Goal: Register for event/course

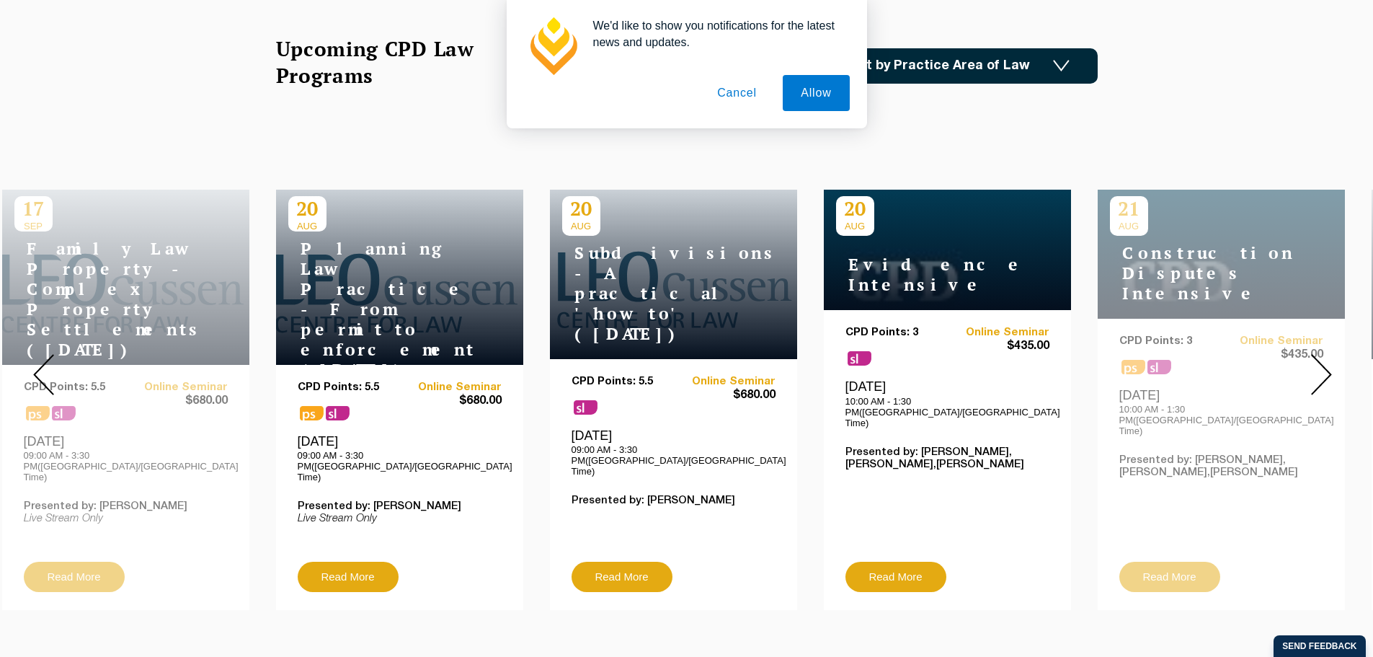
scroll to position [541, 0]
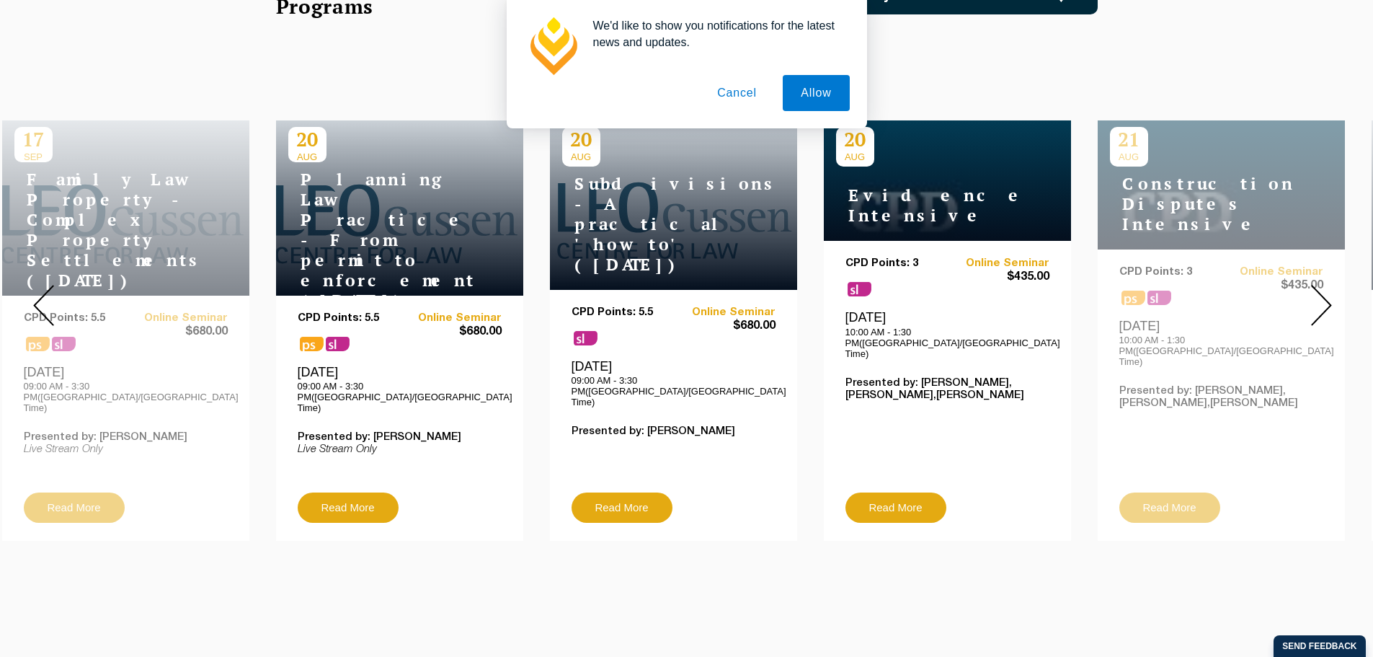
click at [736, 93] on button "Cancel" at bounding box center [737, 93] width 76 height 36
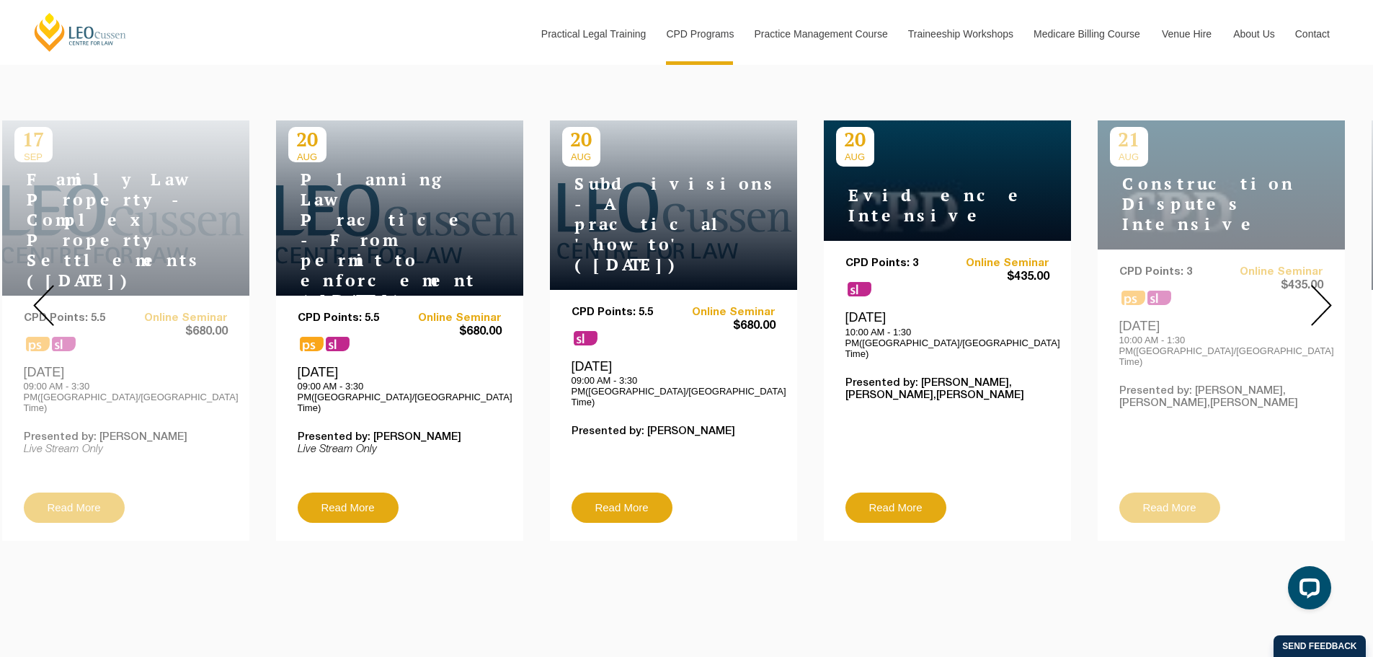
scroll to position [0, 0]
click at [1330, 296] on img at bounding box center [1321, 305] width 21 height 41
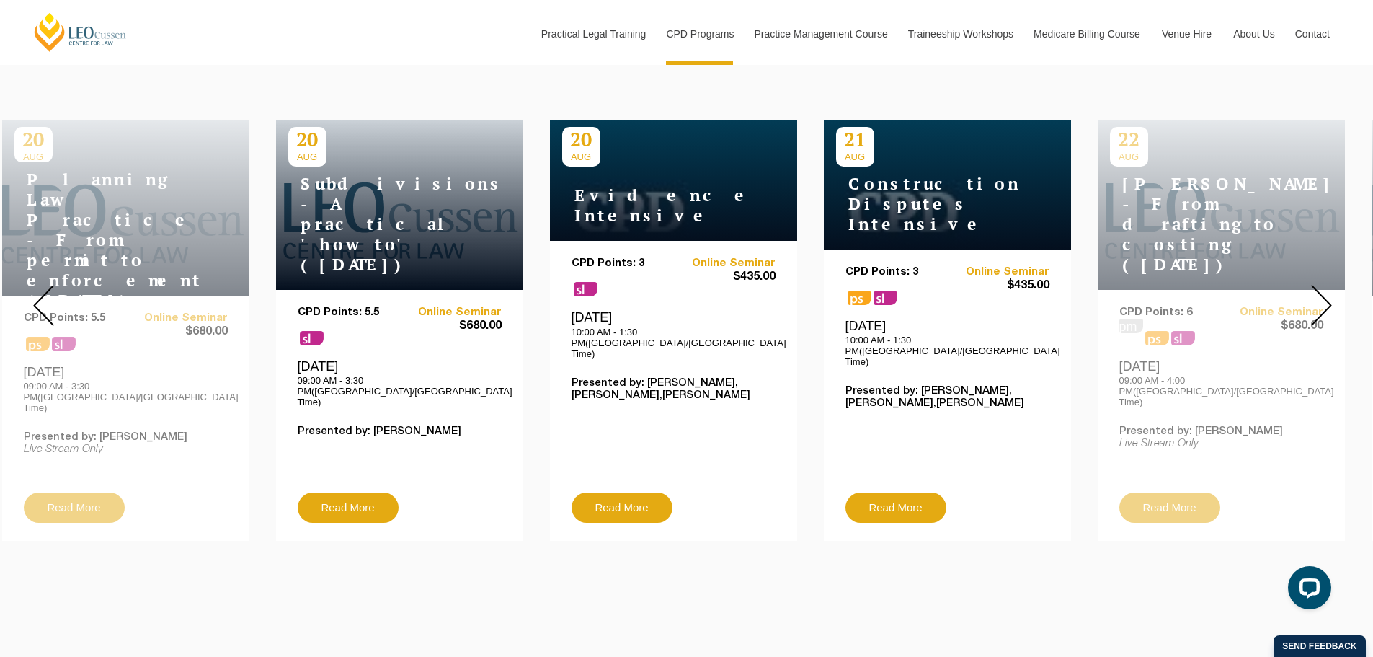
click at [1330, 296] on img at bounding box center [1321, 305] width 21 height 41
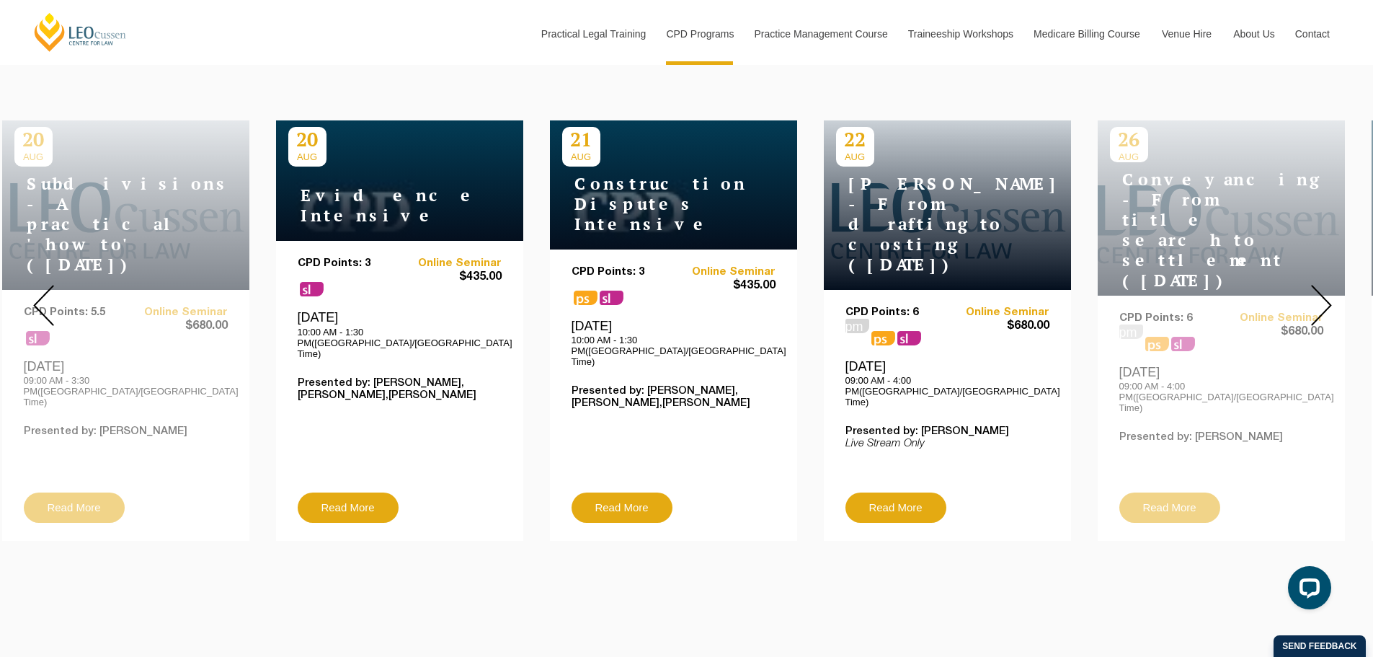
click at [1322, 294] on img at bounding box center [1321, 305] width 21 height 41
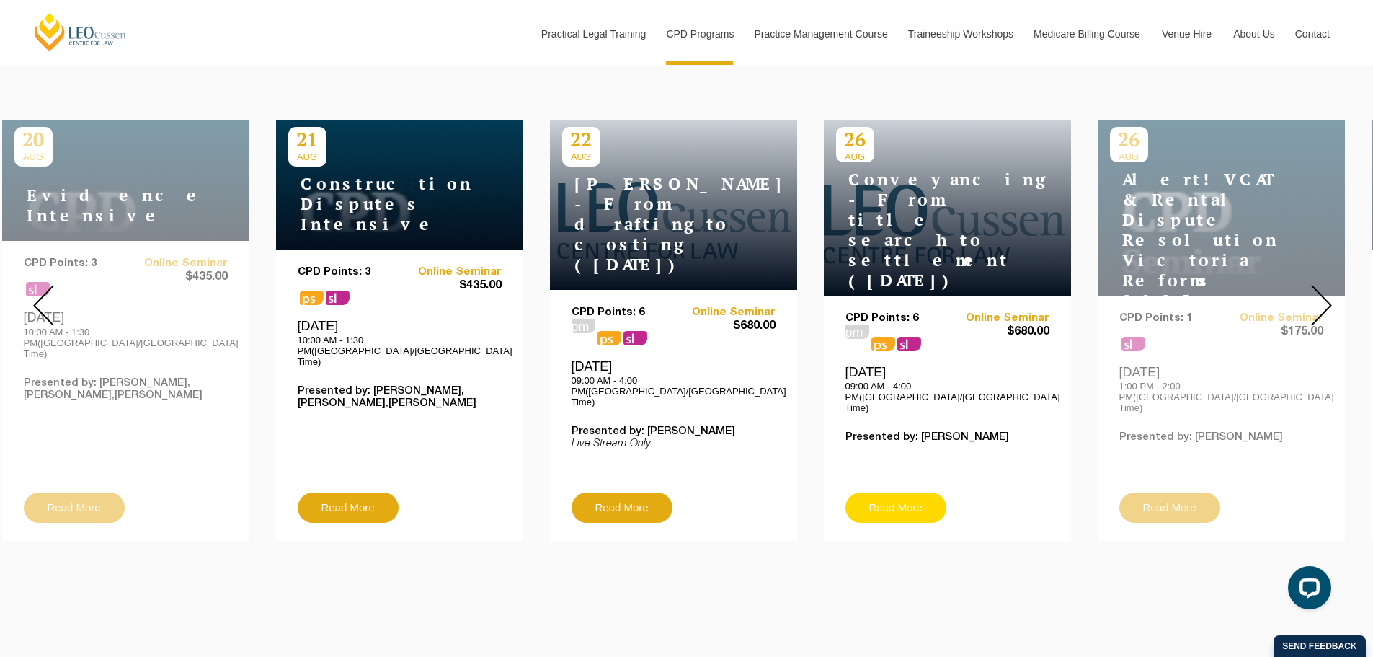
click at [903, 492] on link "Read More" at bounding box center [896, 507] width 101 height 30
click at [1329, 298] on img at bounding box center [1321, 305] width 21 height 41
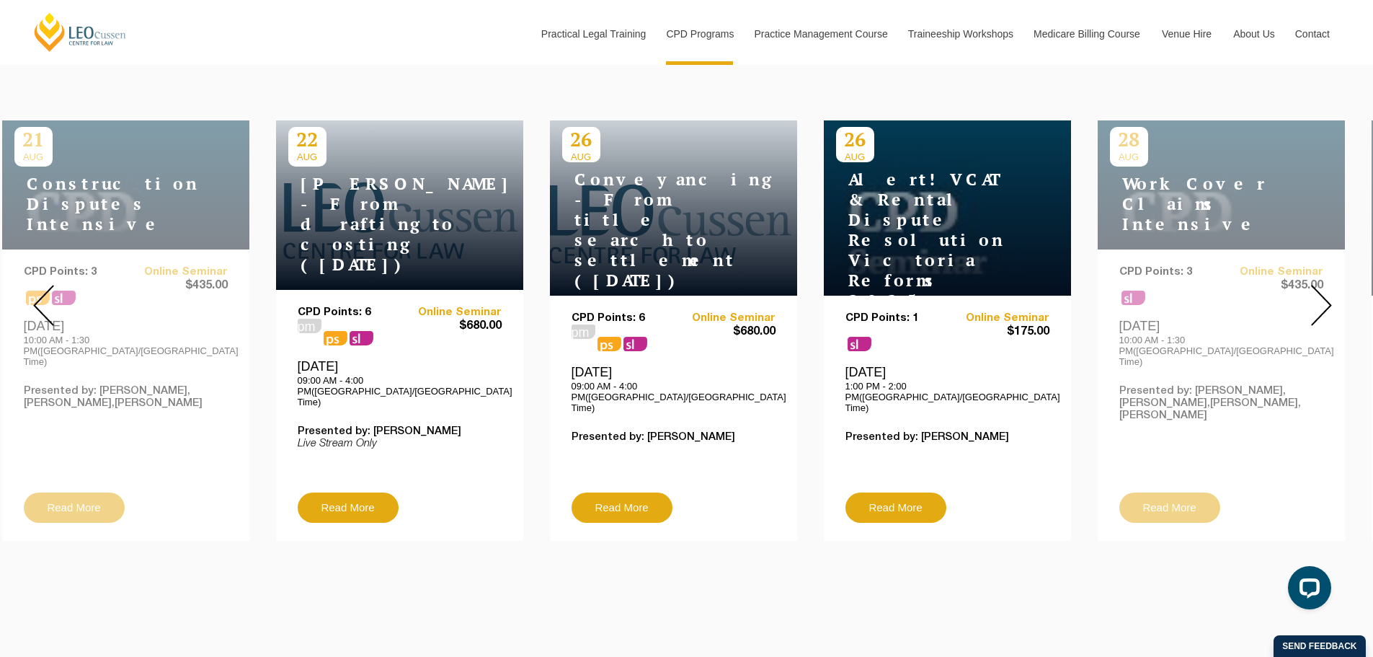
click at [1329, 298] on img at bounding box center [1321, 305] width 21 height 41
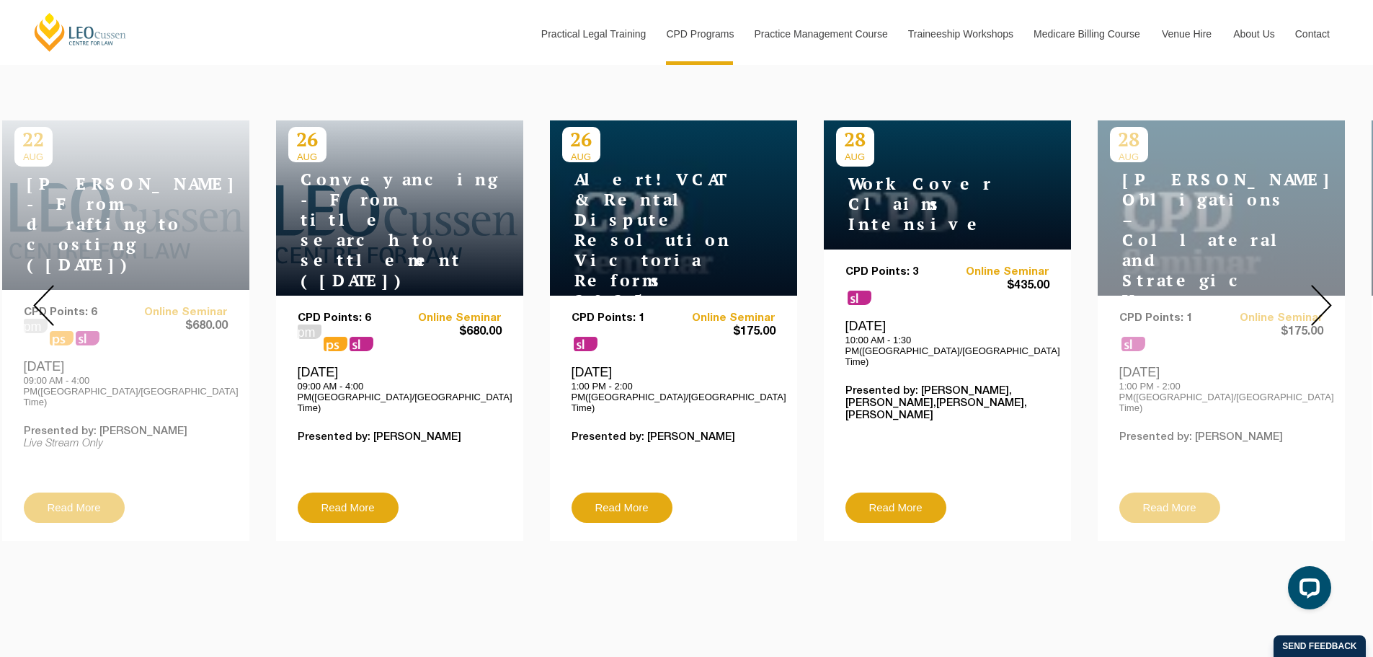
click at [1329, 298] on img at bounding box center [1321, 305] width 21 height 41
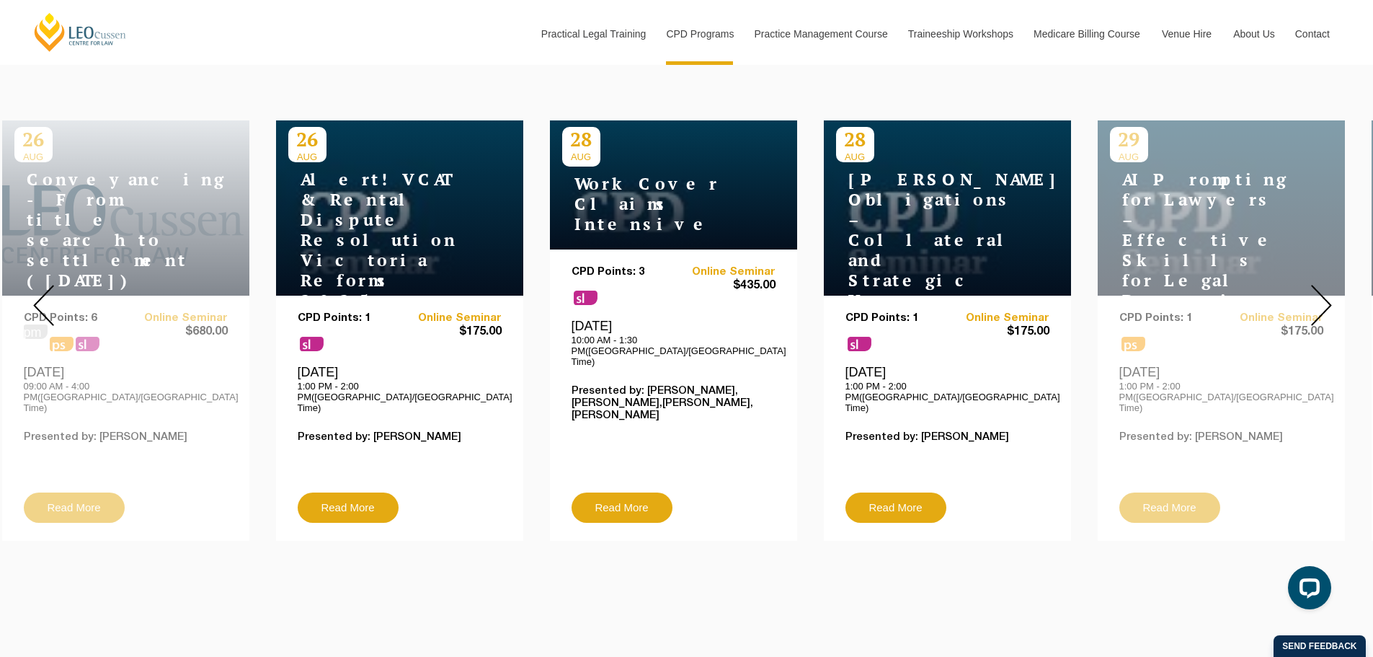
click at [1329, 298] on img at bounding box center [1321, 305] width 21 height 41
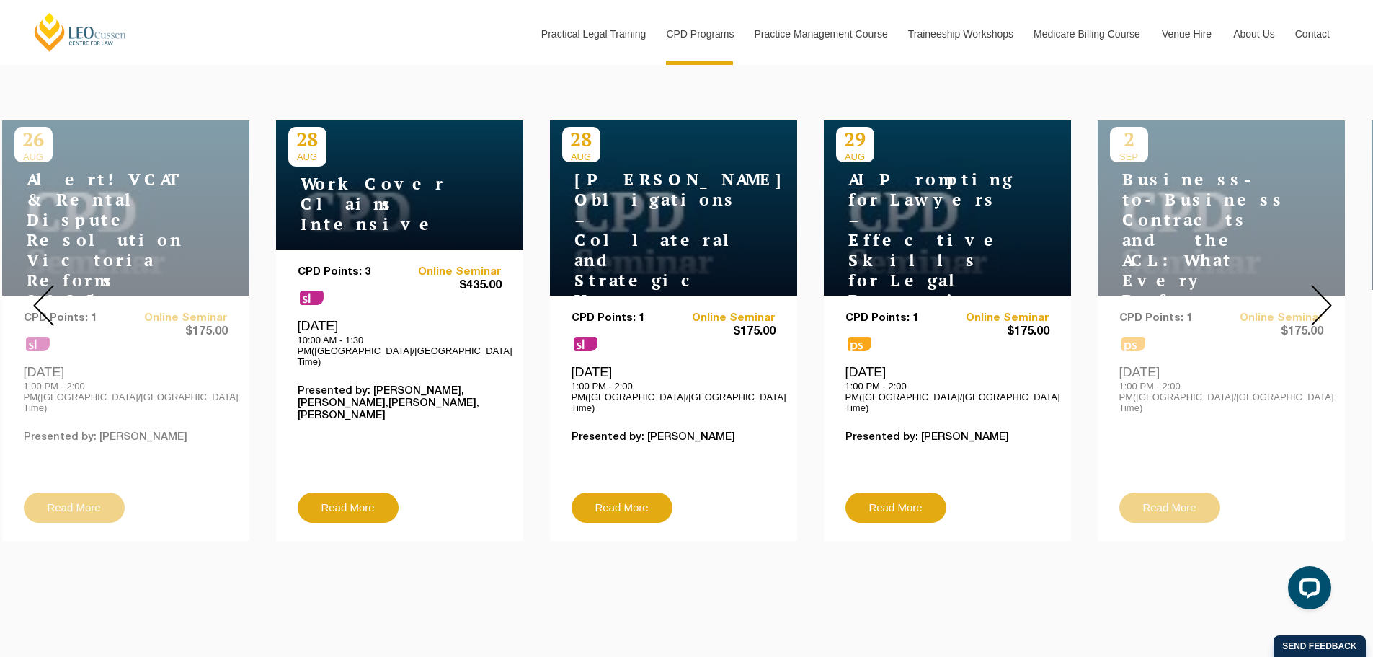
click at [1329, 298] on img at bounding box center [1321, 305] width 21 height 41
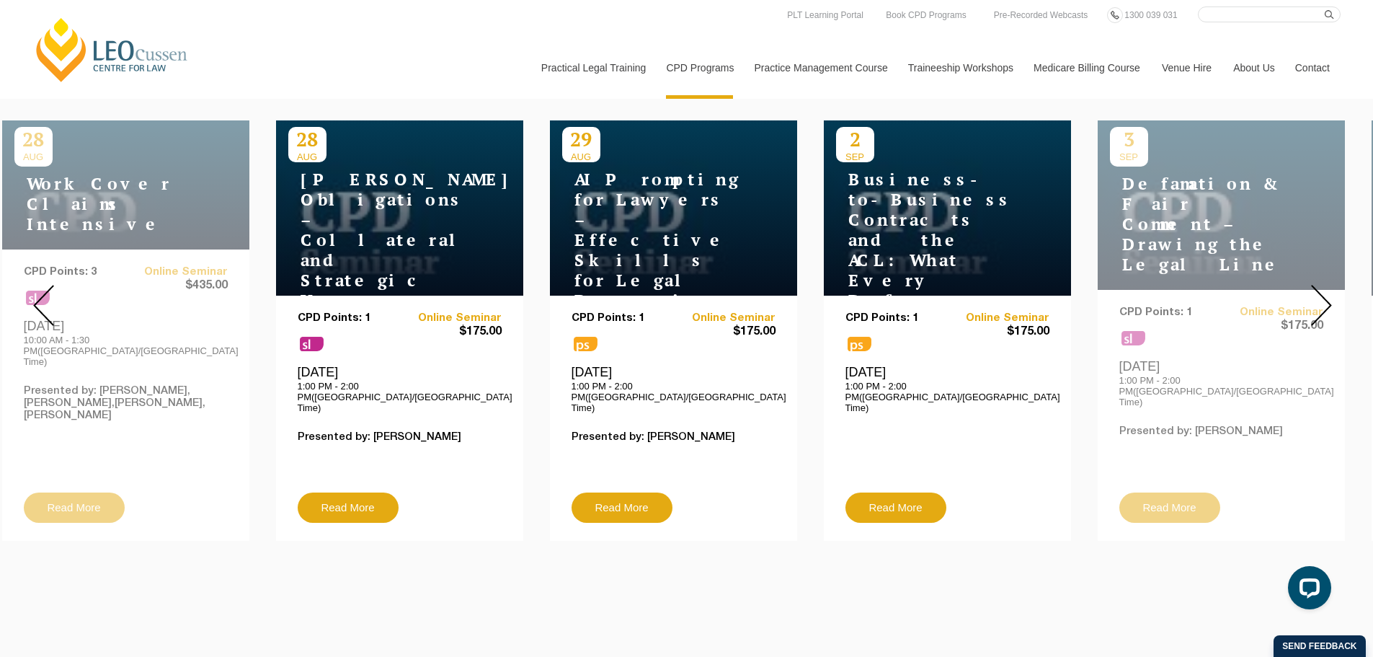
click at [1322, 302] on img at bounding box center [1321, 305] width 21 height 41
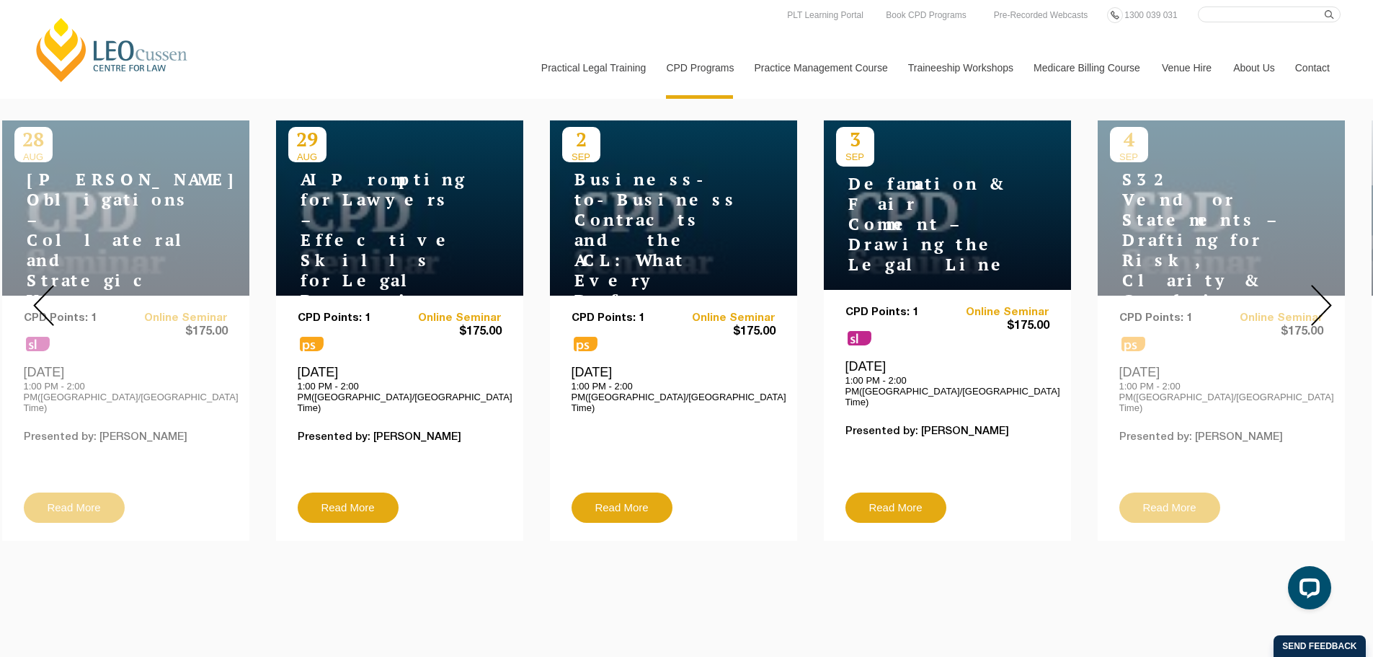
click at [1322, 302] on img at bounding box center [1321, 305] width 21 height 41
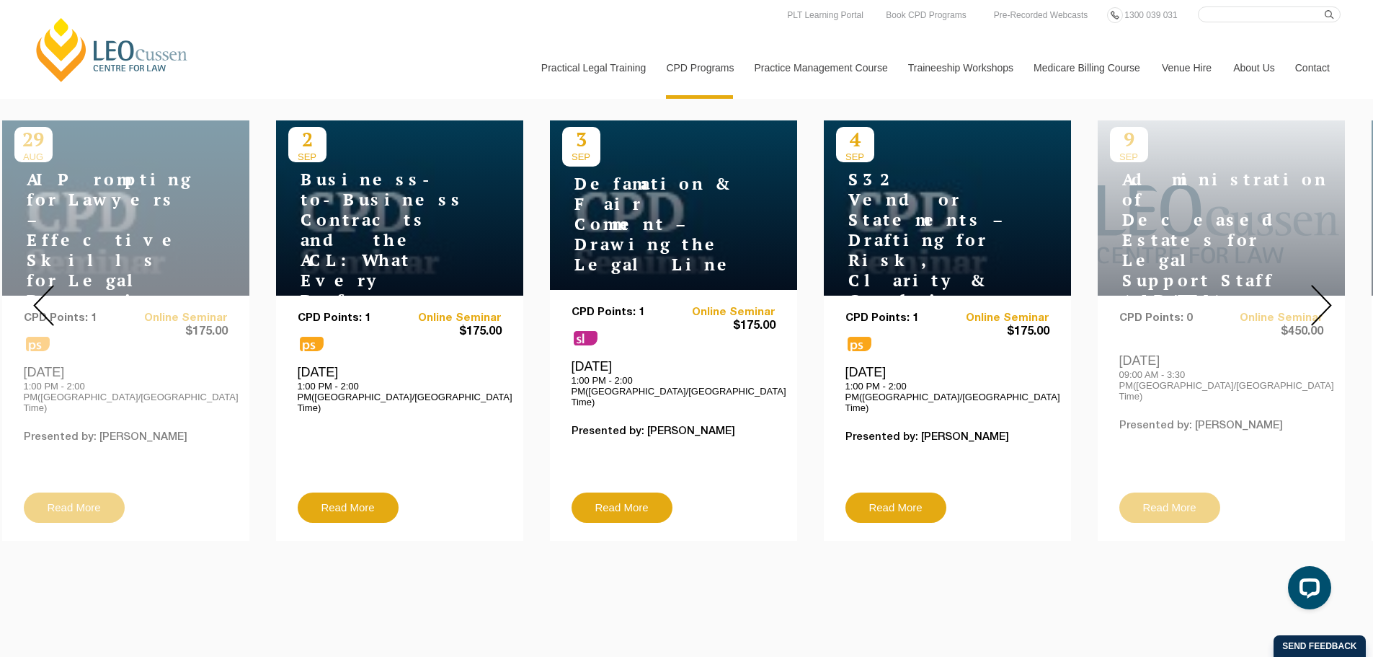
click at [1322, 302] on img at bounding box center [1321, 305] width 21 height 41
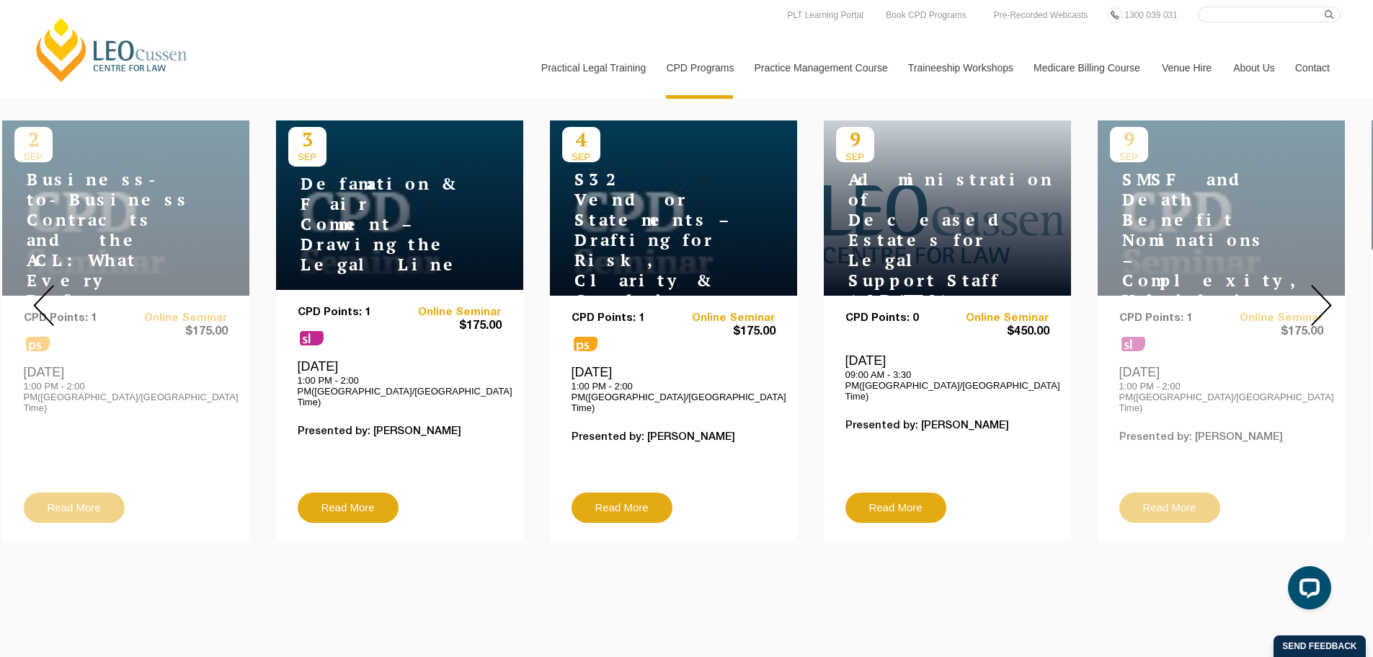
click at [1322, 302] on img at bounding box center [1321, 305] width 21 height 41
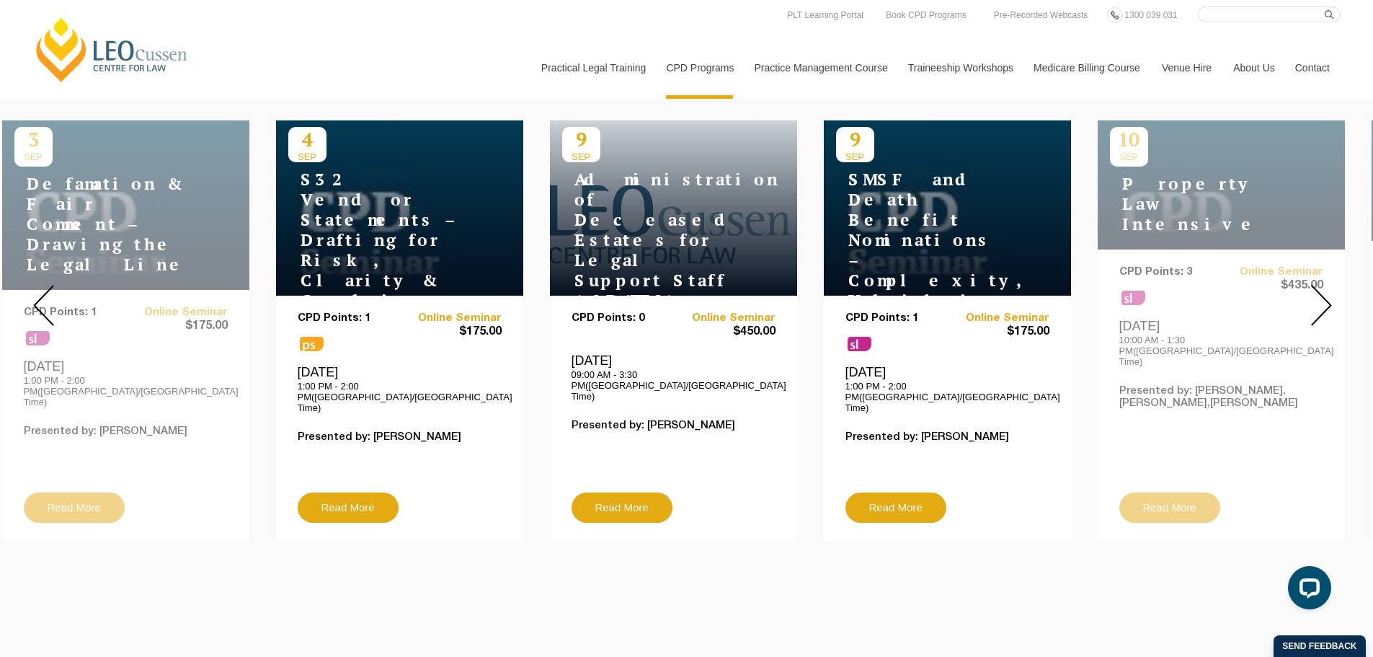
click at [1322, 302] on img at bounding box center [1321, 305] width 21 height 41
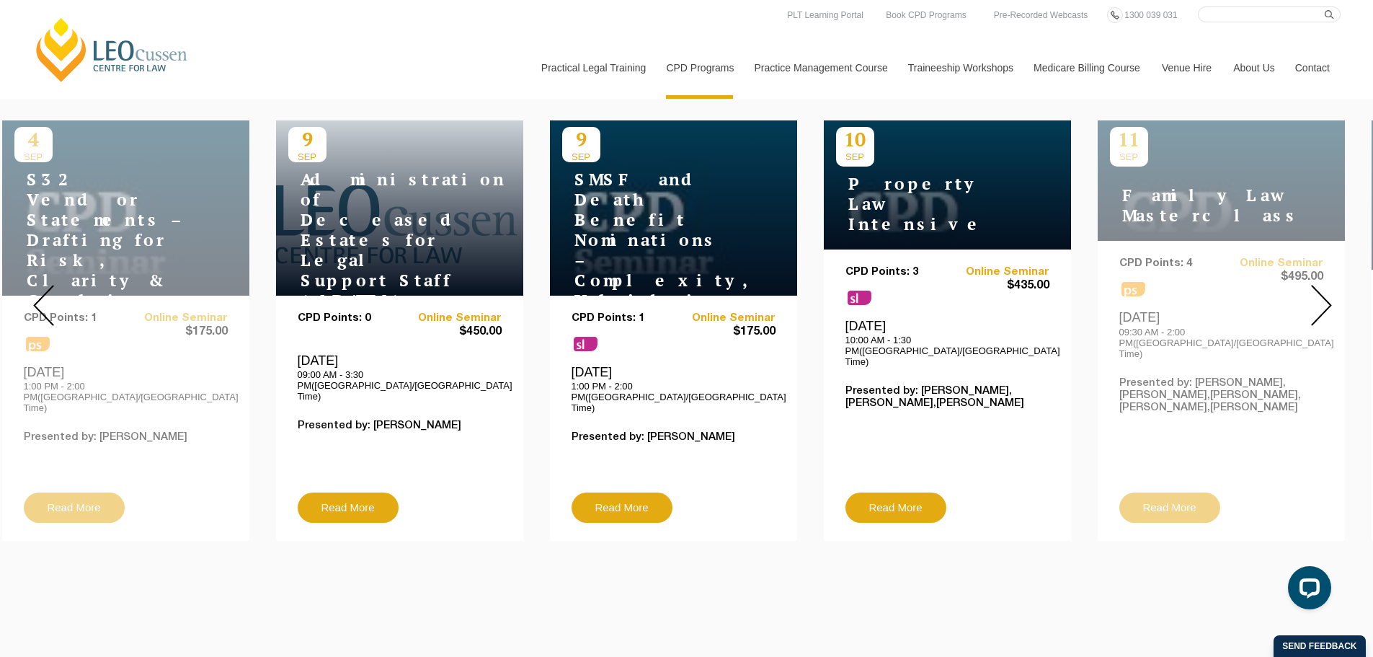
click at [46, 291] on img at bounding box center [43, 305] width 21 height 41
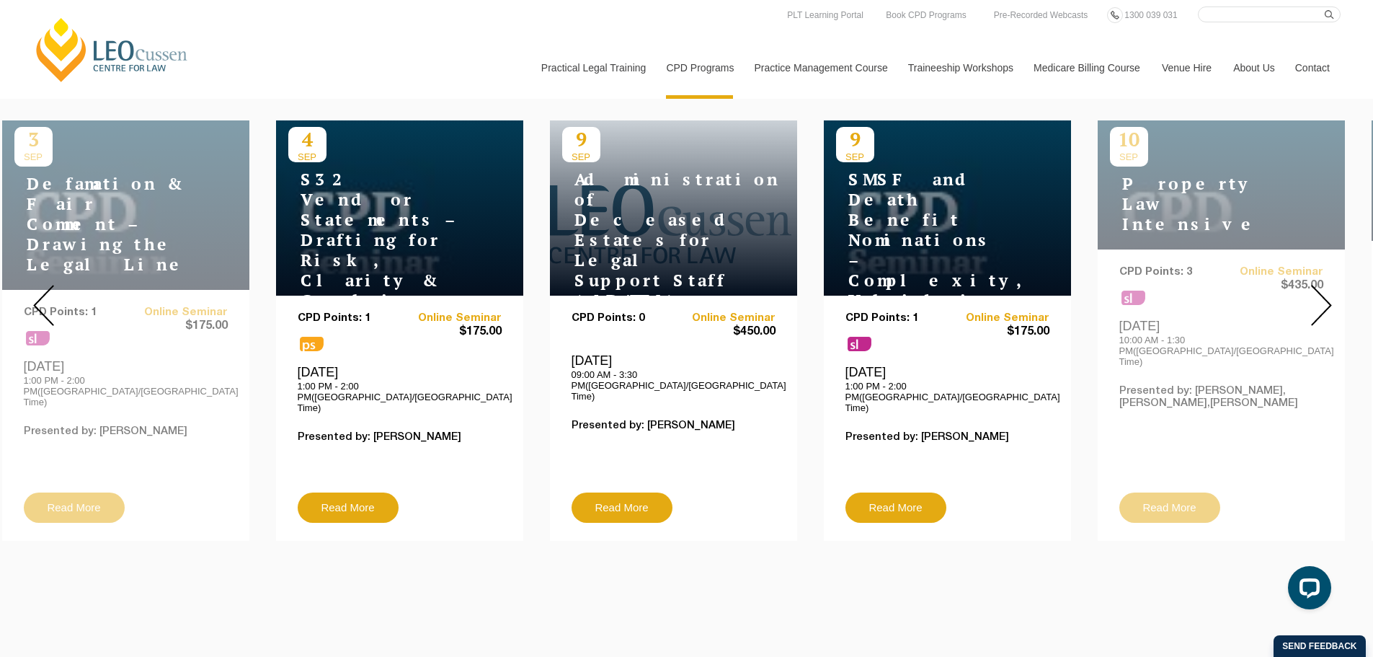
click at [362, 227] on h4 "S32 Vendor Statements – Drafting for Risk, Clarity & Compliance" at bounding box center [378, 239] width 180 height 141
click at [355, 492] on link "Read More" at bounding box center [348, 507] width 101 height 30
click at [1322, 291] on img at bounding box center [1321, 305] width 21 height 41
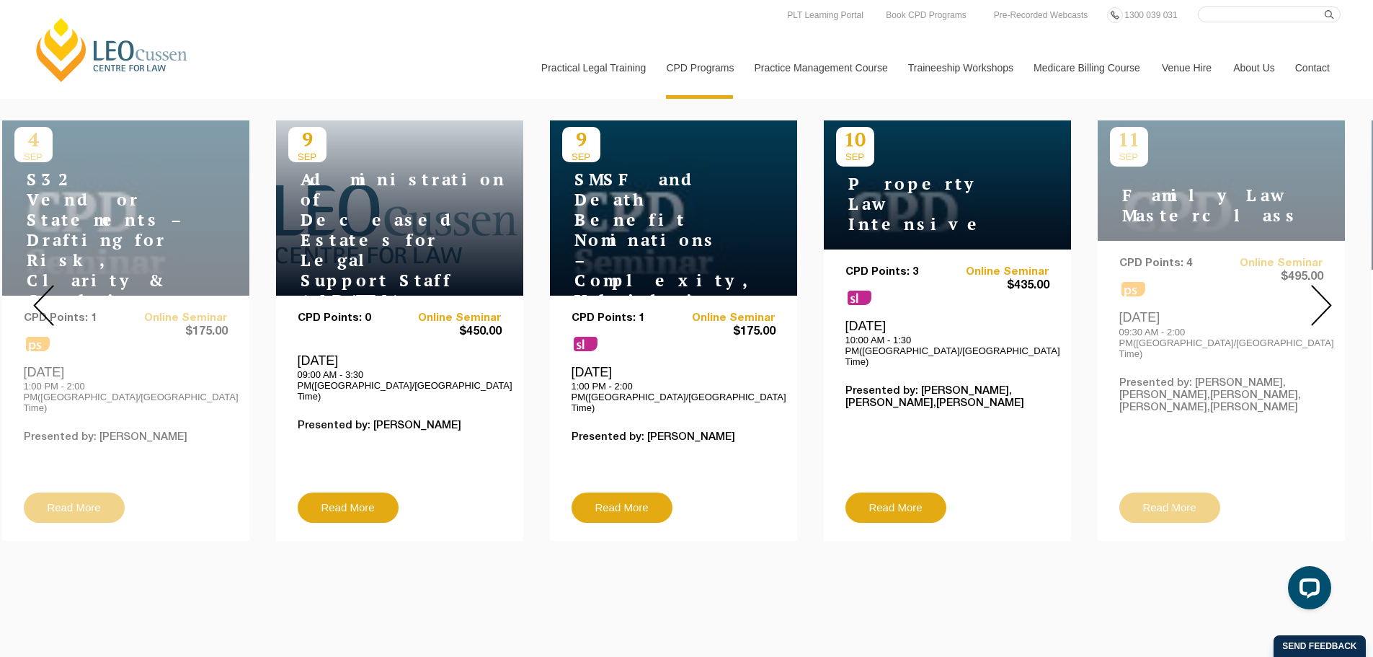
click at [1322, 291] on img at bounding box center [1321, 305] width 21 height 41
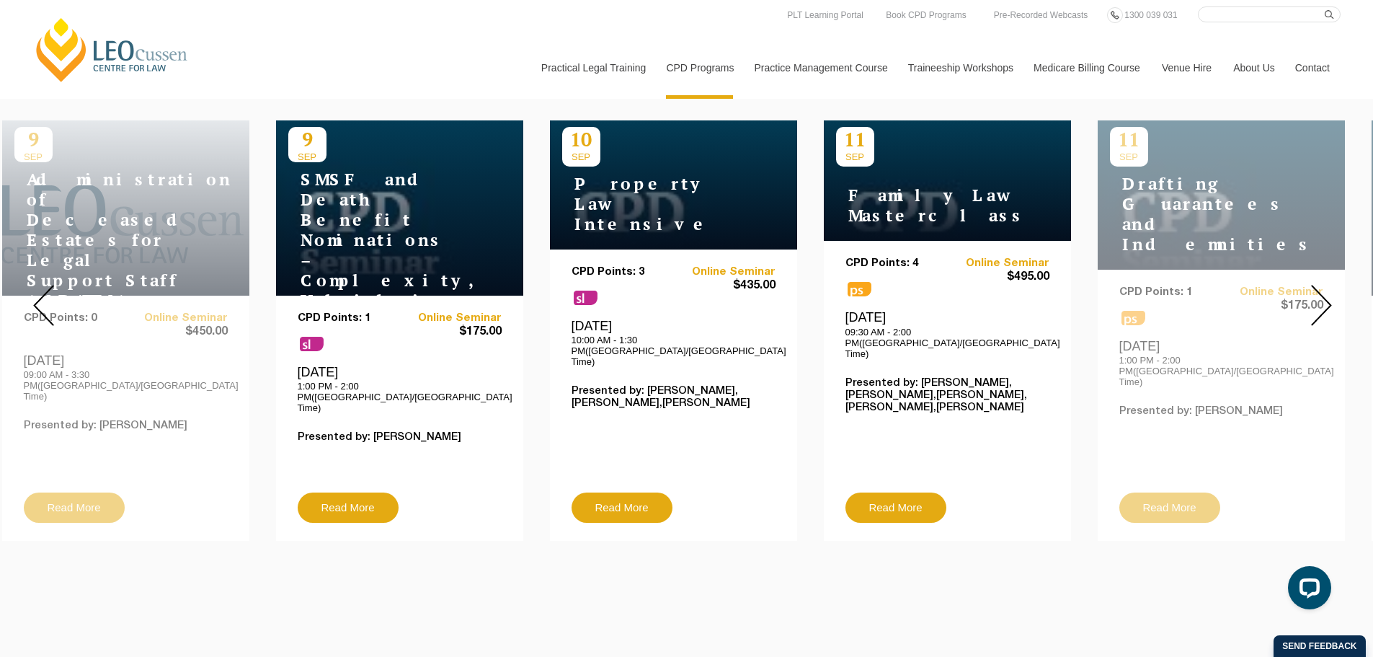
click at [1322, 299] on img at bounding box center [1321, 305] width 21 height 41
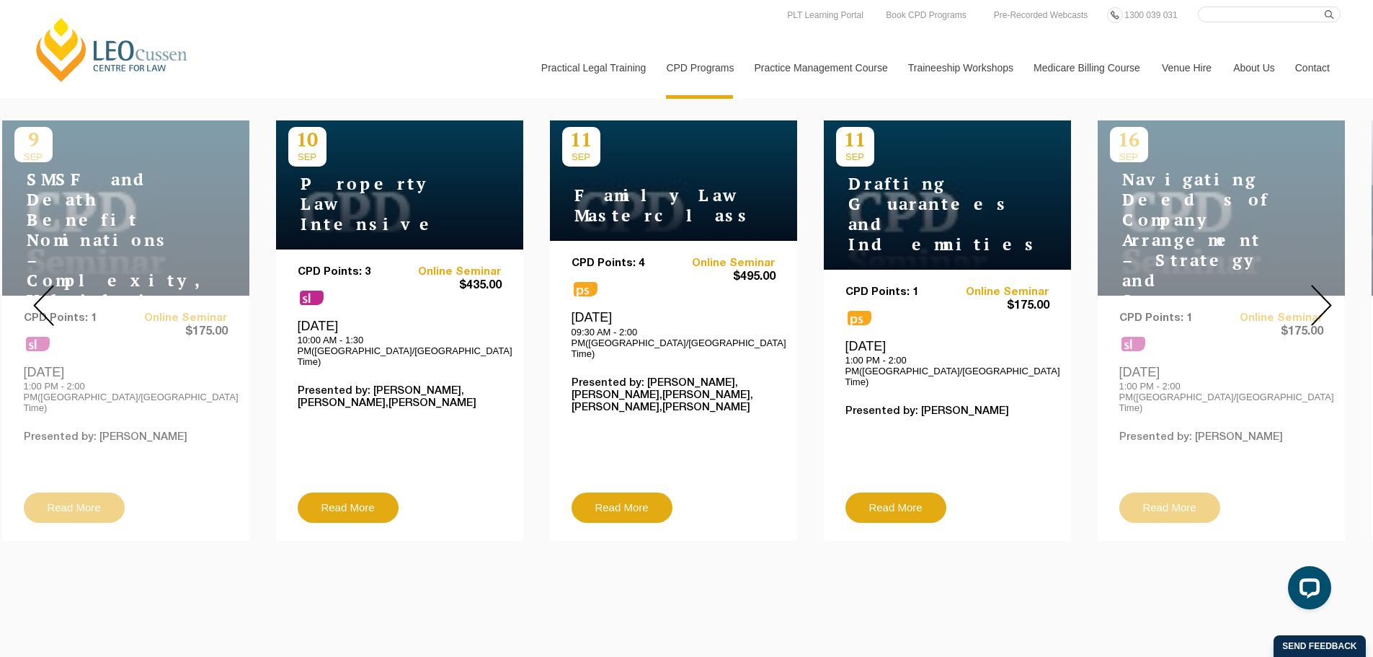
click at [1322, 299] on img at bounding box center [1321, 305] width 21 height 41
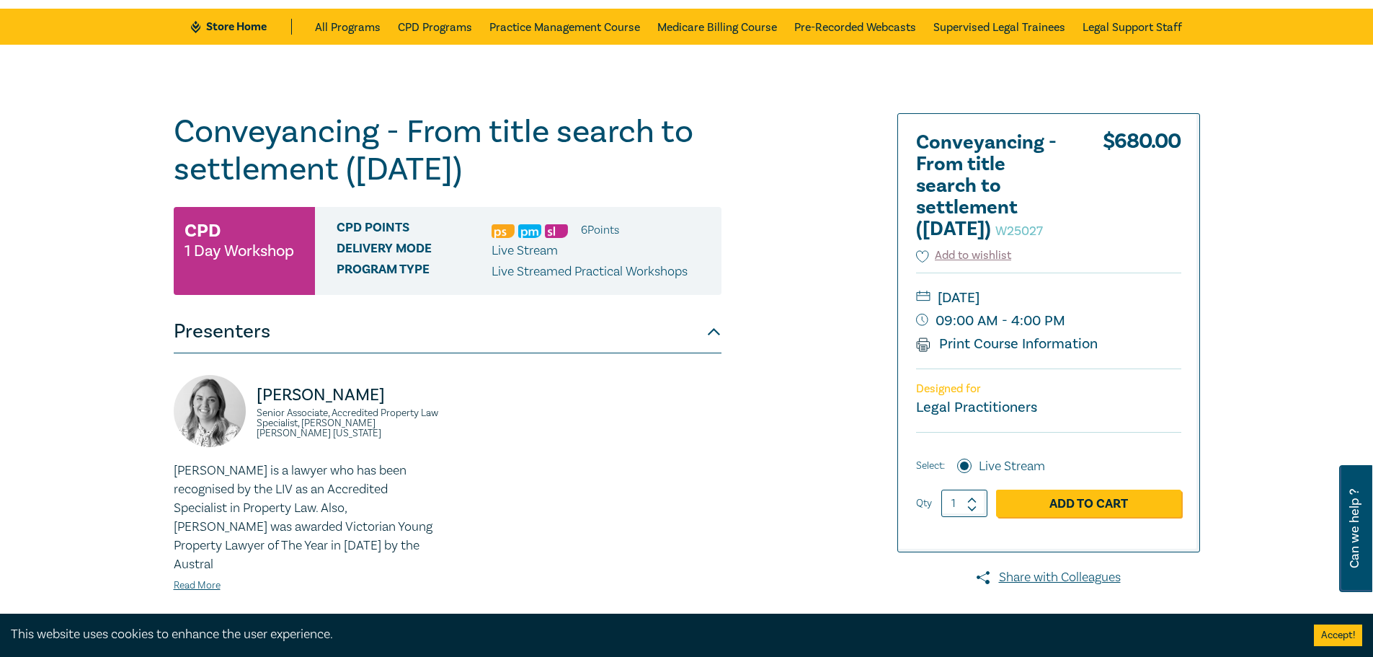
scroll to position [54, 0]
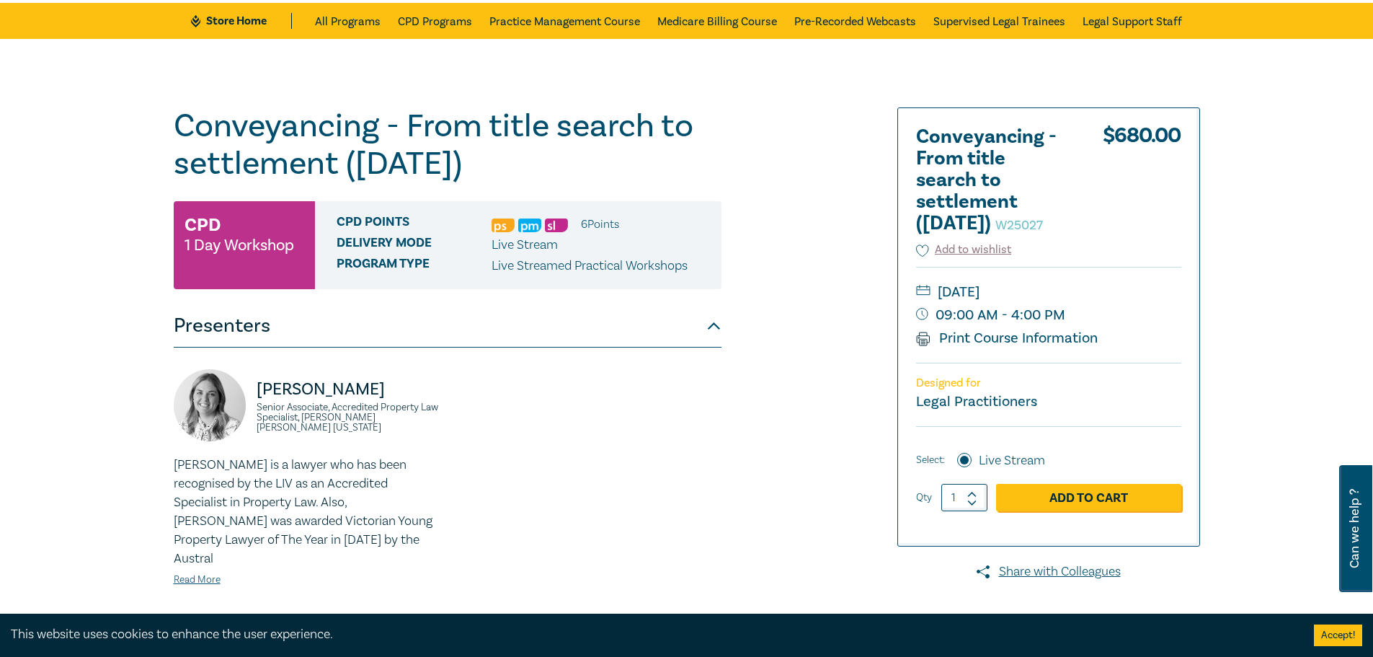
click at [776, 349] on div "Conveyancing - From title search to settlement (August 2025) W25027 CPD 1 Day W…" at bounding box center [513, 467] width 696 height 721
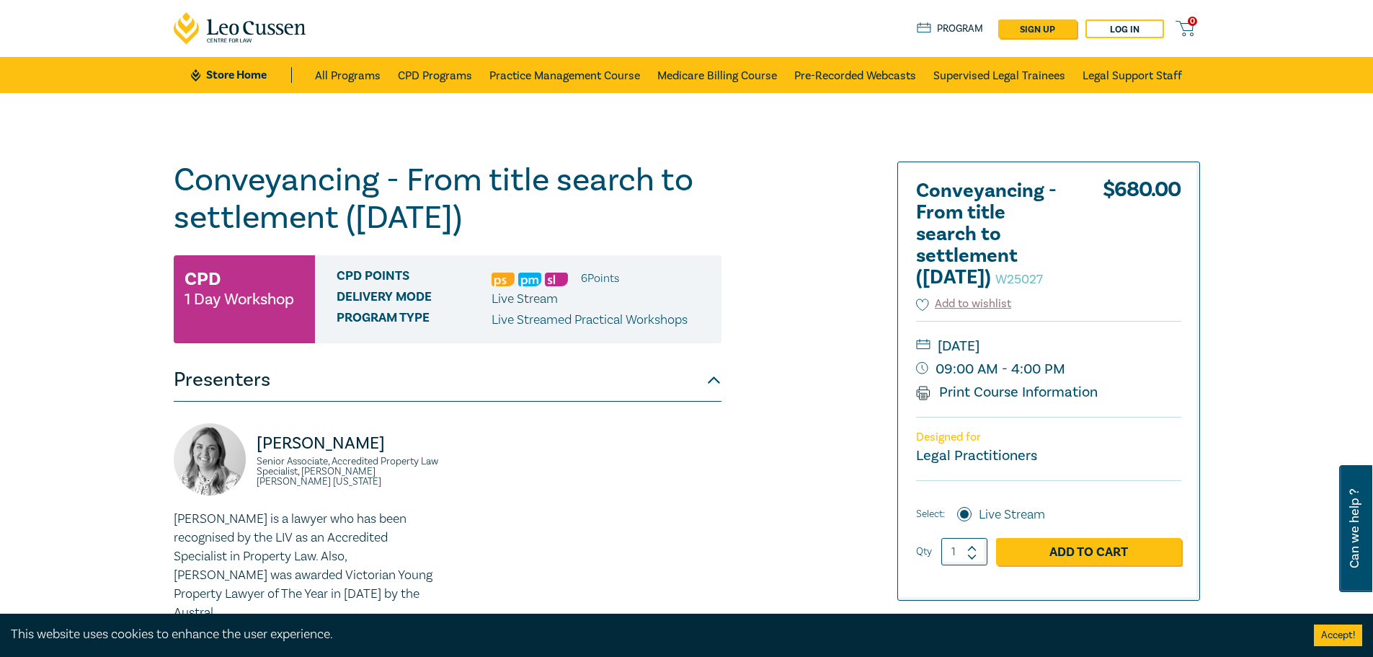
click at [1272, 384] on div "Conveyancing - From title search to settlement (August 2025) W25027 CPD 1 Day W…" at bounding box center [686, 522] width 1373 height 858
click at [1307, 336] on div "Conveyancing - From title search to settlement (August 2025) W25027 CPD 1 Day W…" at bounding box center [686, 522] width 1373 height 858
click at [1208, 376] on div at bounding box center [1035, 521] width 348 height 721
click at [745, 537] on div "Conveyancing - From title search to settlement (August 2025) W25027 CPD 1 Day W…" at bounding box center [513, 521] width 696 height 721
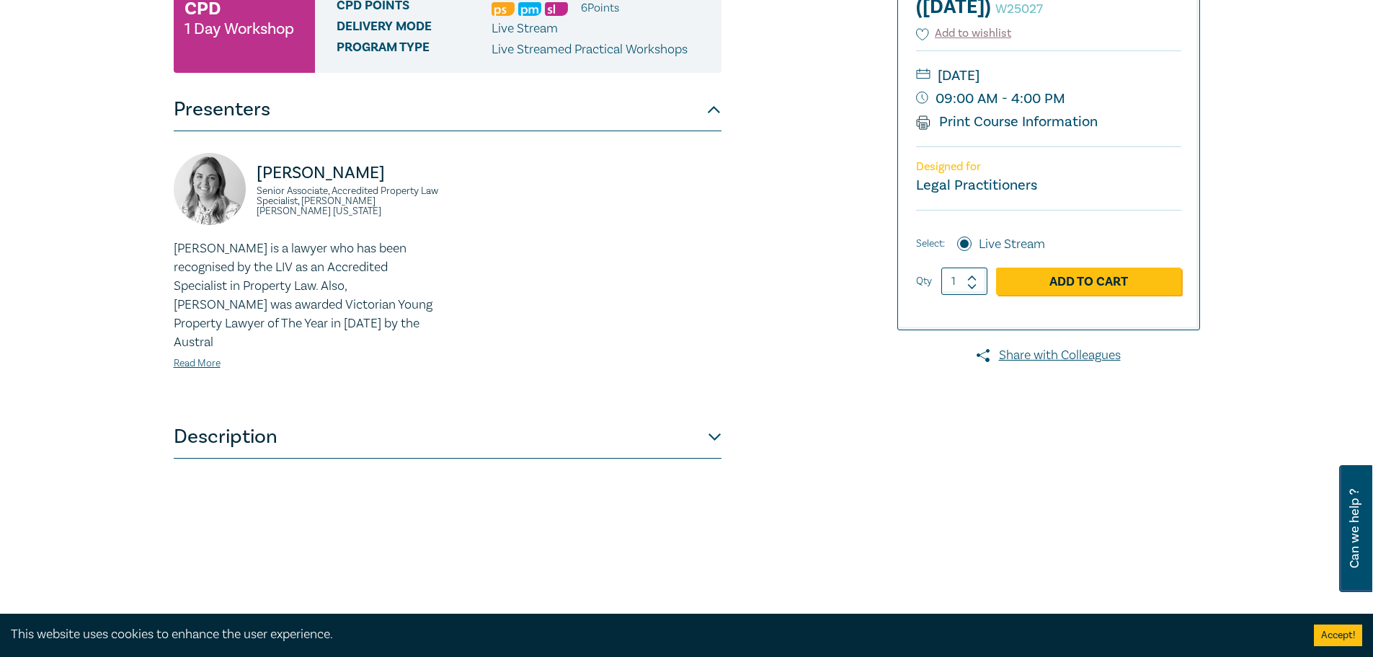
click at [714, 415] on button "Description" at bounding box center [448, 436] width 548 height 43
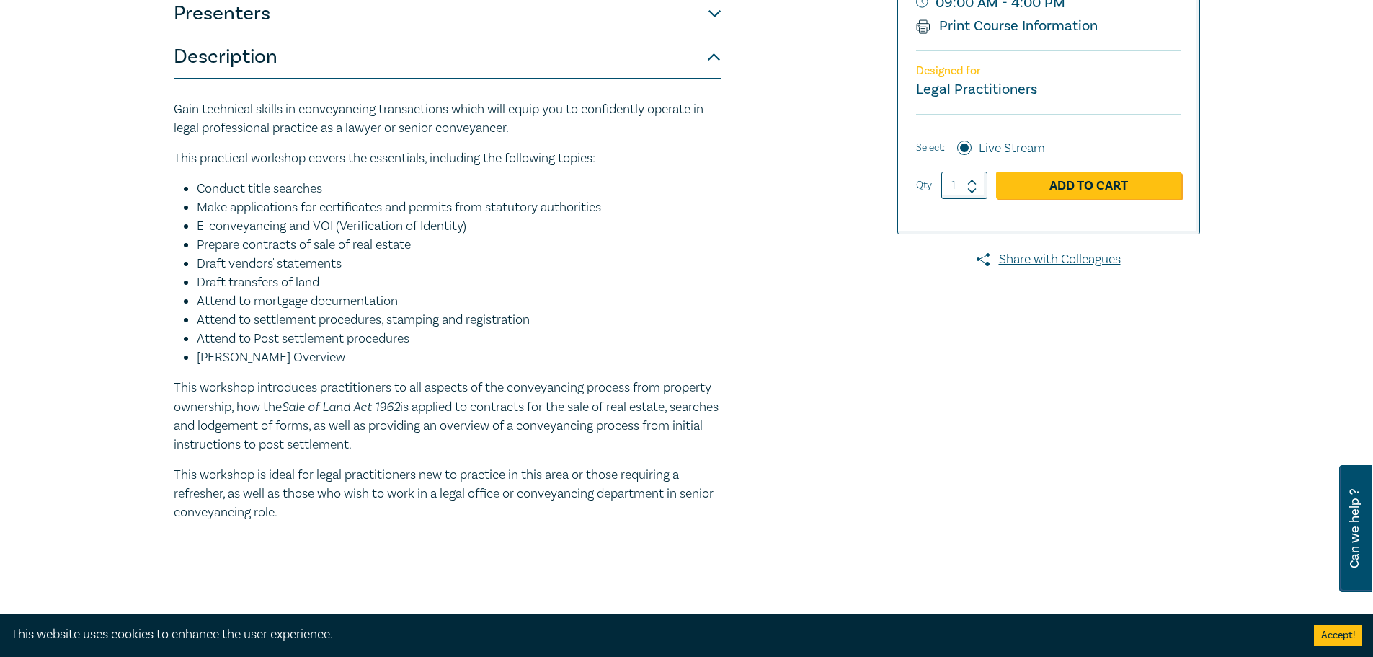
scroll to position [360, 0]
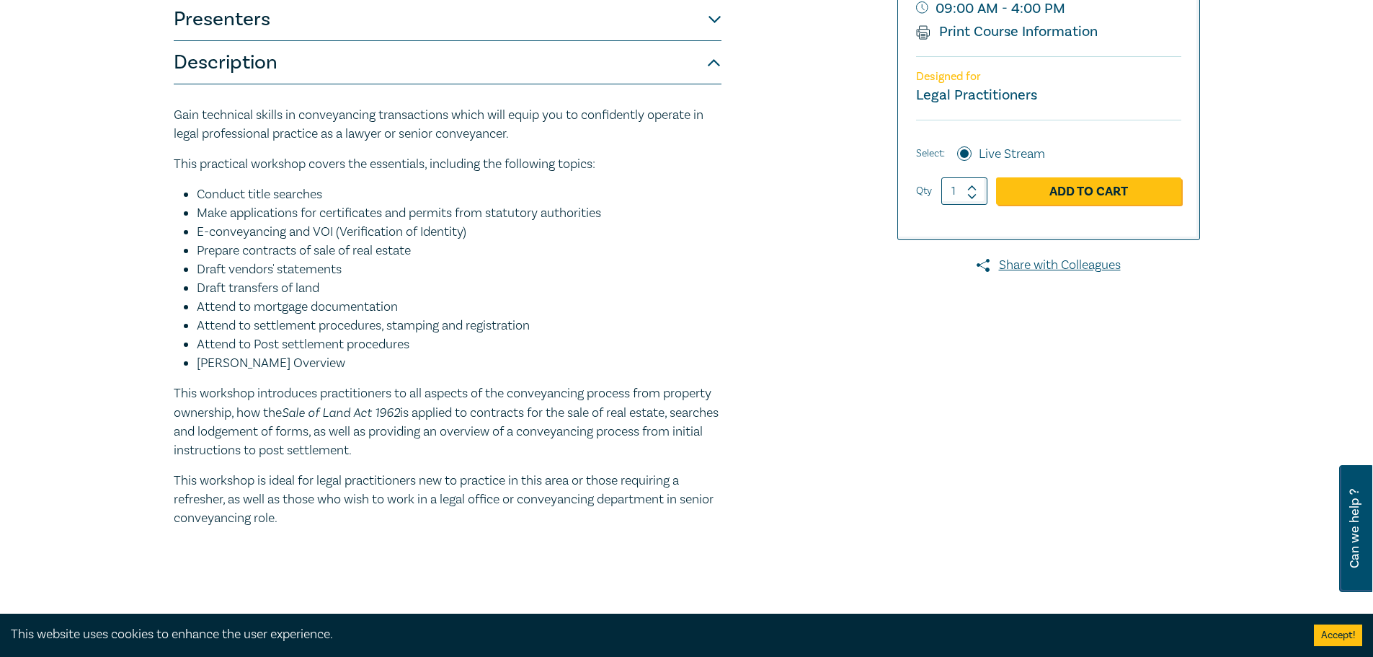
click at [818, 517] on div "Conveyancing - From title search to settlement (August 2025) W25027 CPD 1 Day W…" at bounding box center [513, 181] width 696 height 760
